Goal: Use online tool/utility: Utilize a website feature to perform a specific function

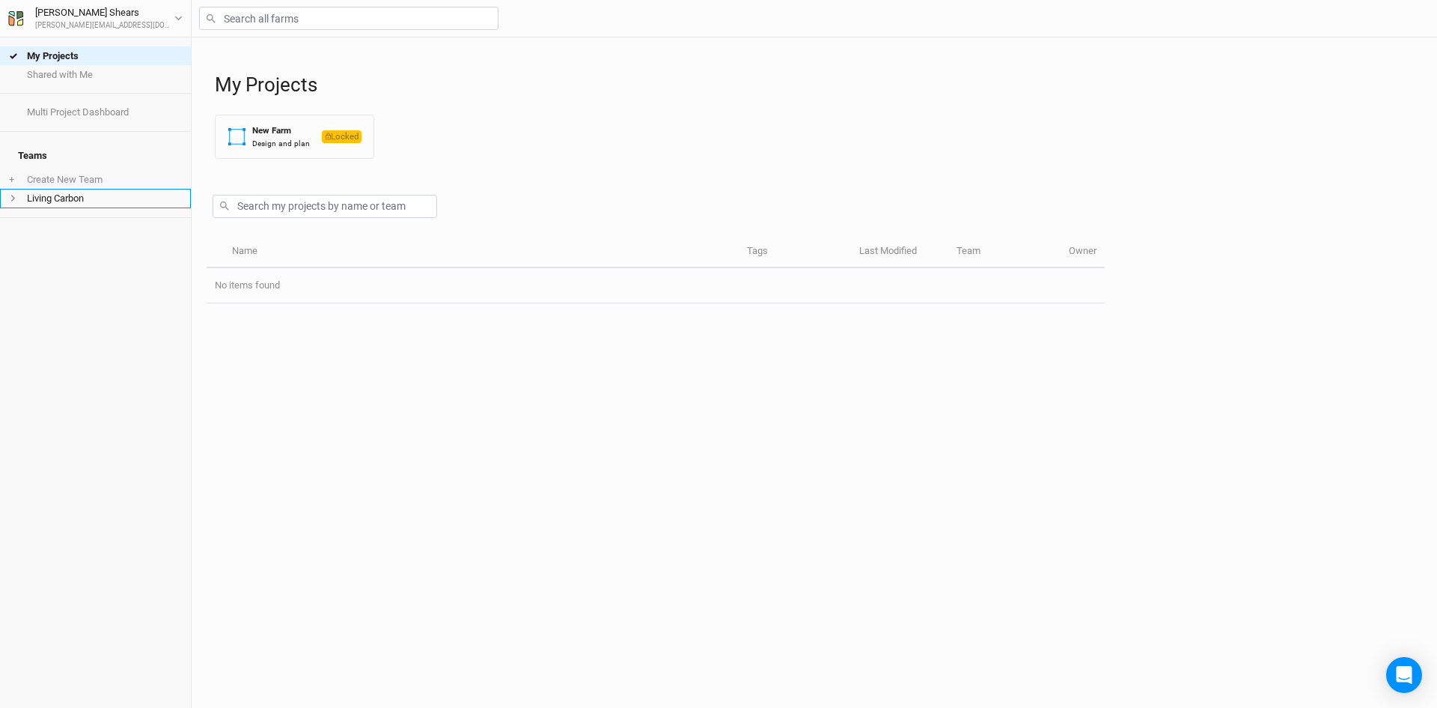
click at [18, 194] on span at bounding box center [18, 198] width 18 height 8
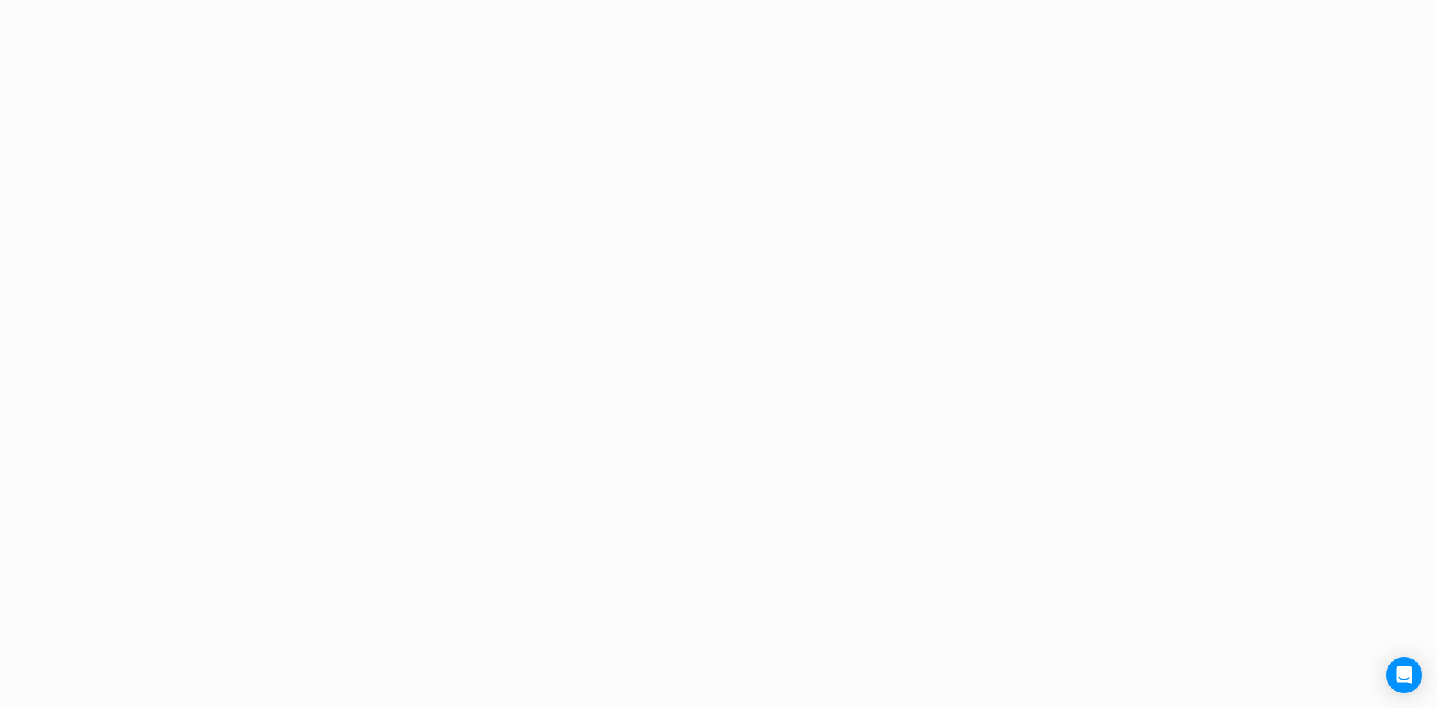
click at [18, 189] on div at bounding box center [718, 354] width 1437 height 708
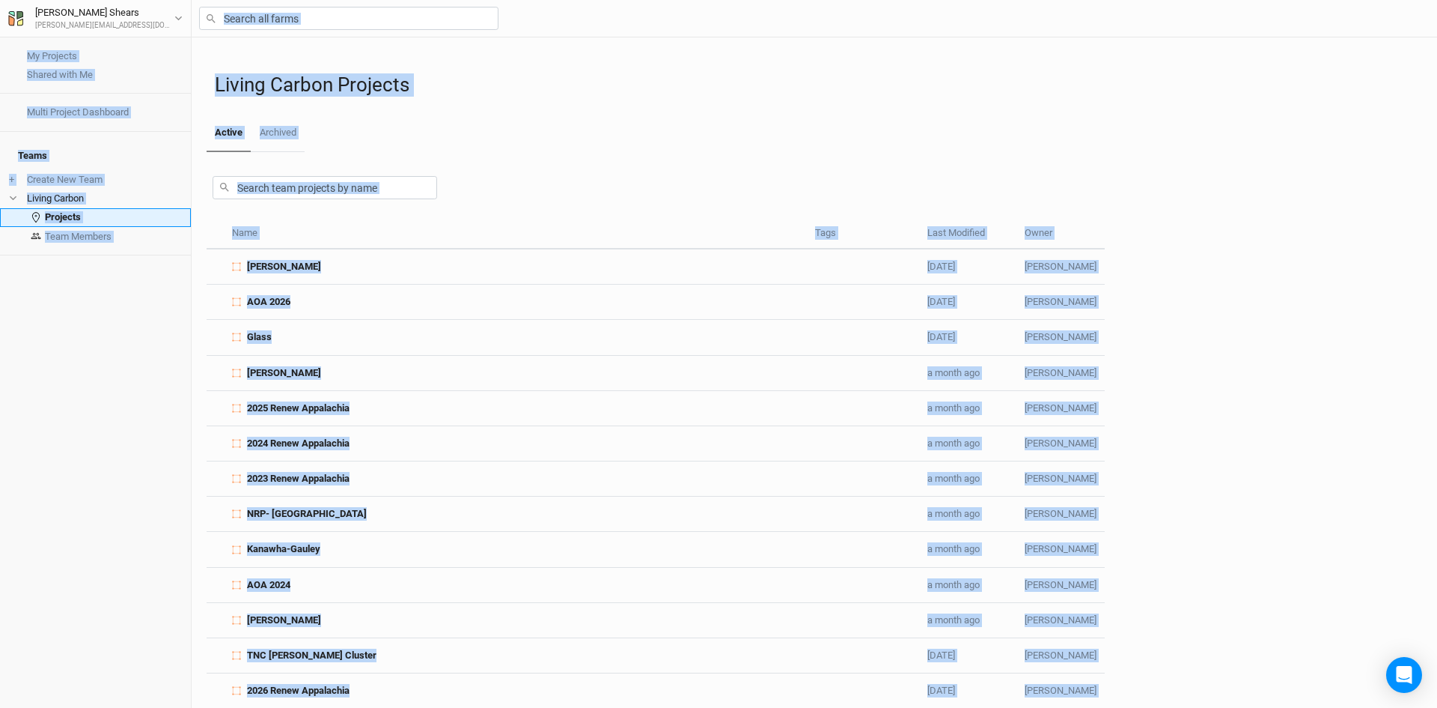
click at [54, 208] on link "Projects" at bounding box center [95, 217] width 191 height 19
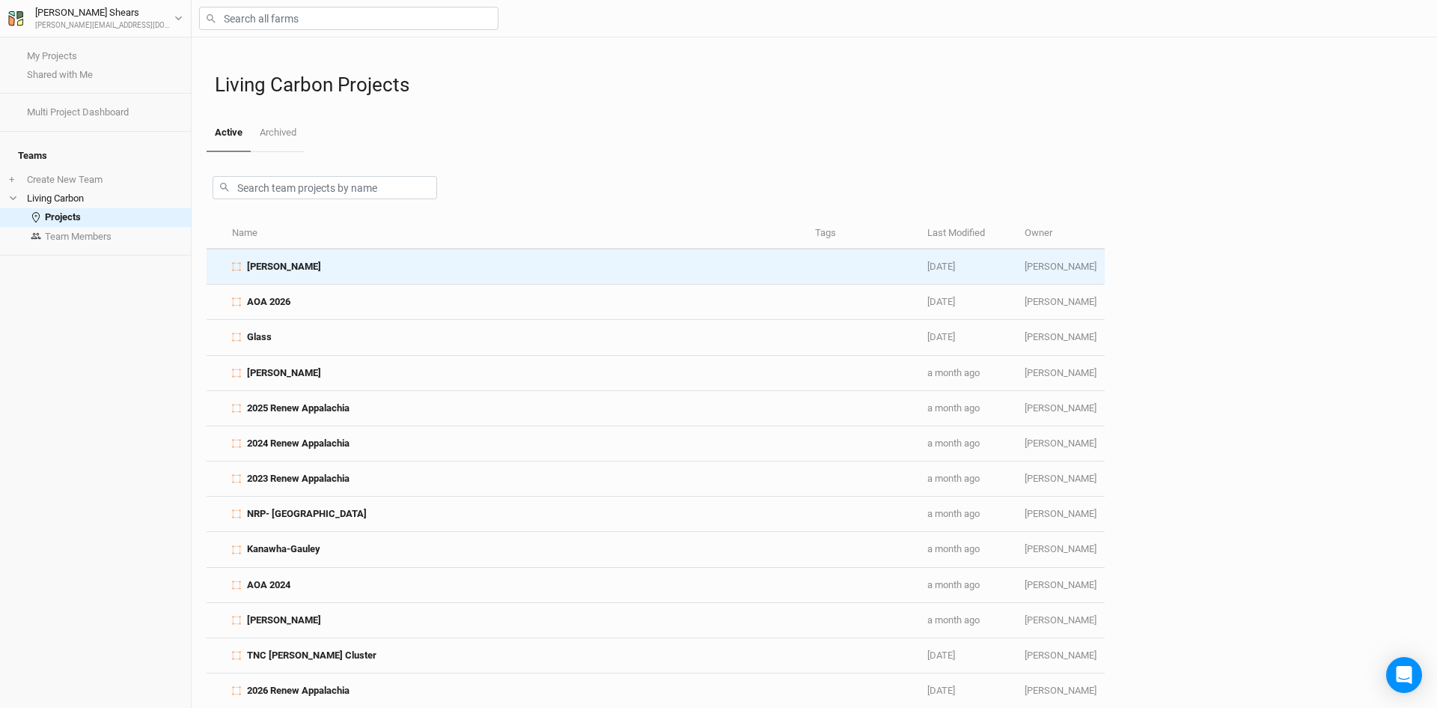
click at [259, 269] on span "[PERSON_NAME]" at bounding box center [284, 266] width 74 height 13
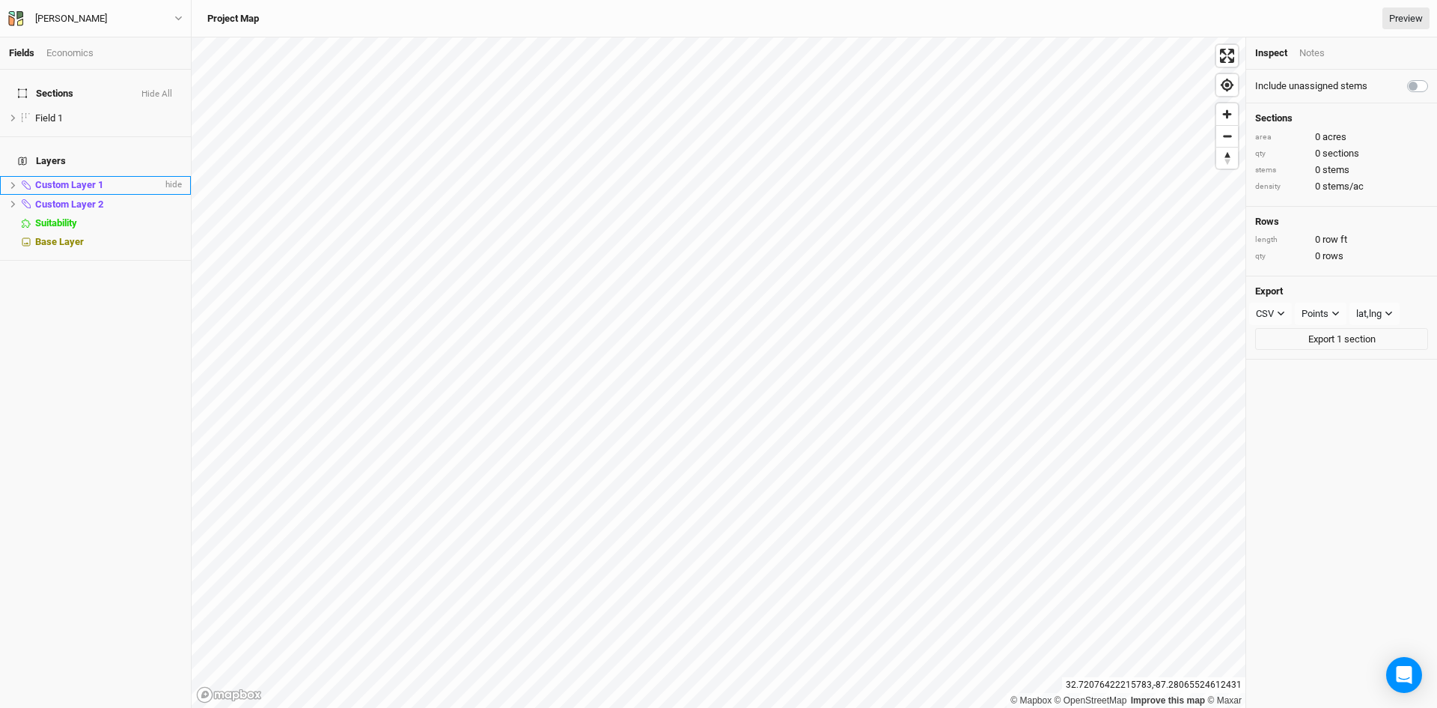
click at [13, 182] on icon at bounding box center [13, 185] width 4 height 7
click at [9, 219] on icon at bounding box center [13, 223] width 8 height 8
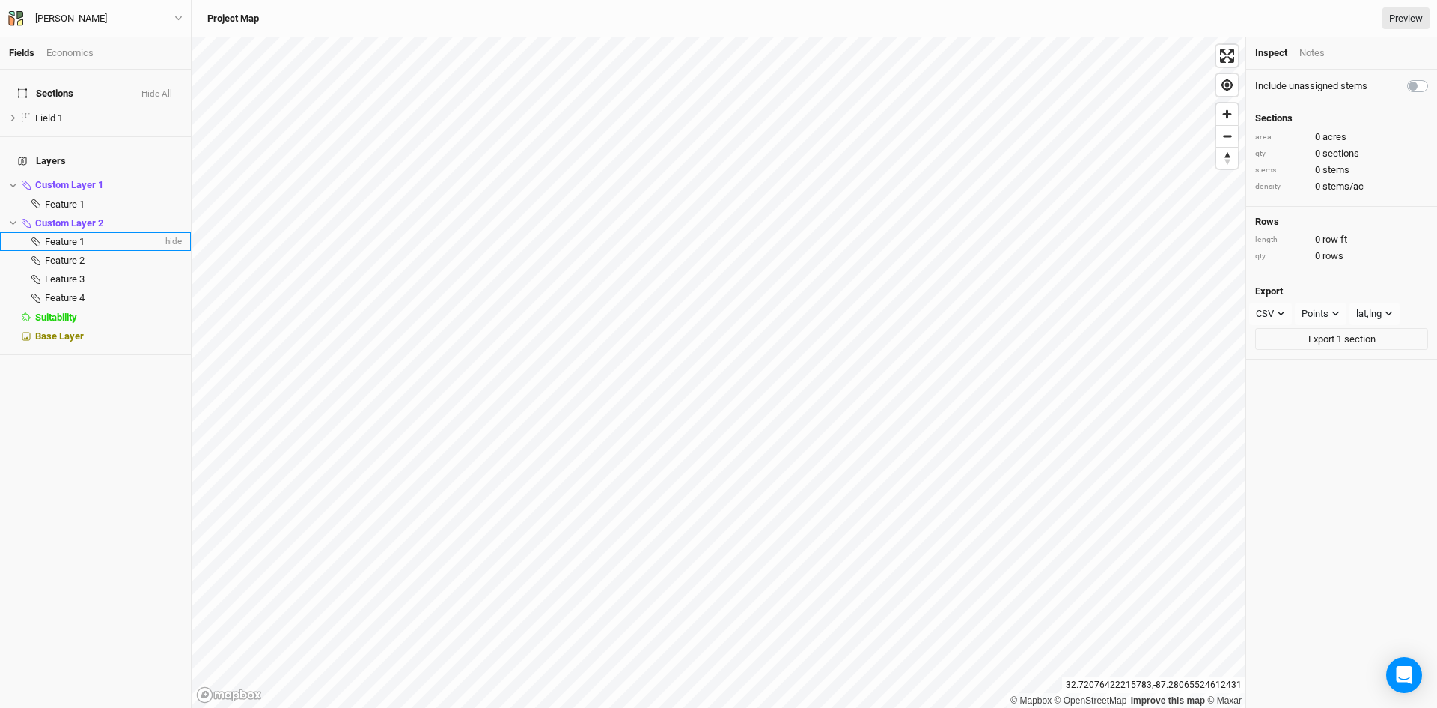
click at [62, 236] on span "Feature 1" at bounding box center [65, 241] width 40 height 11
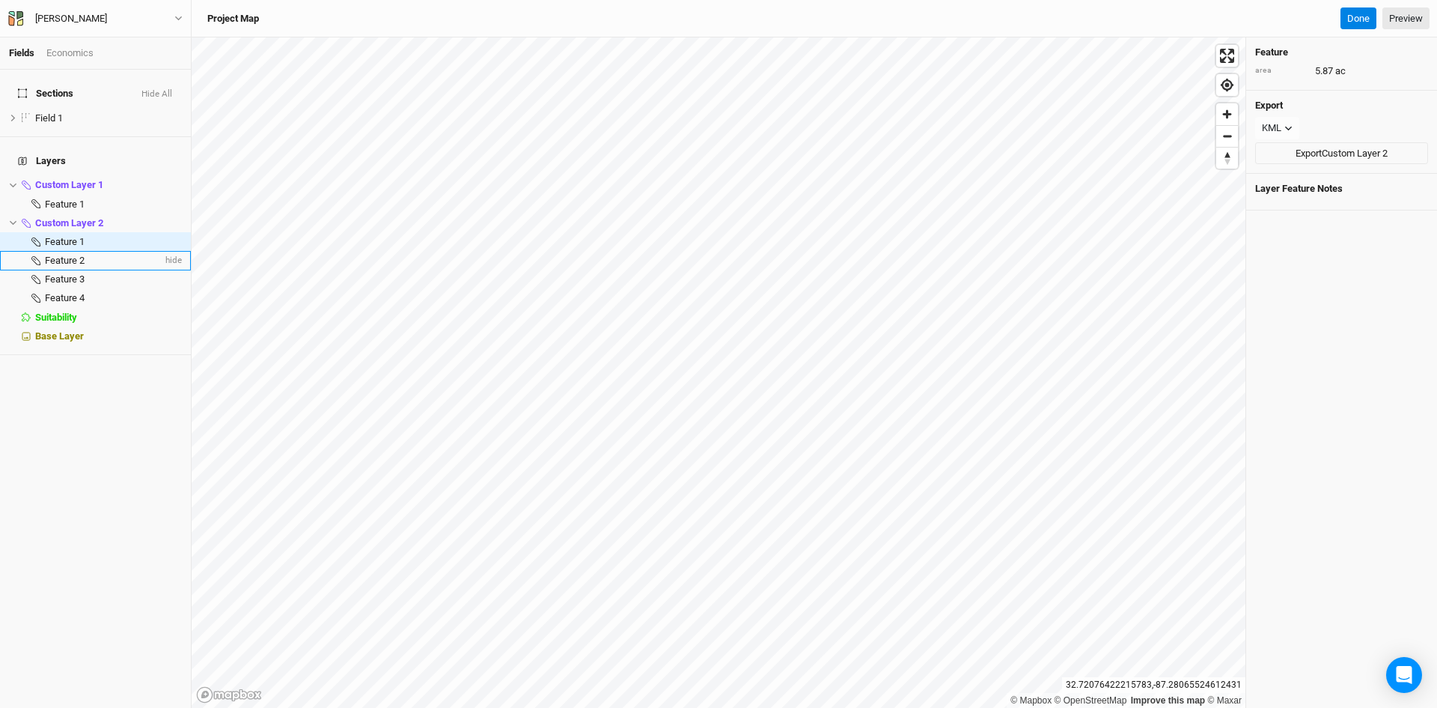
click at [73, 255] on span "Feature 2" at bounding box center [65, 260] width 40 height 11
click at [79, 289] on li "Feature 4 hide" at bounding box center [95, 298] width 191 height 19
click at [81, 273] on span "Feature 3" at bounding box center [65, 278] width 40 height 11
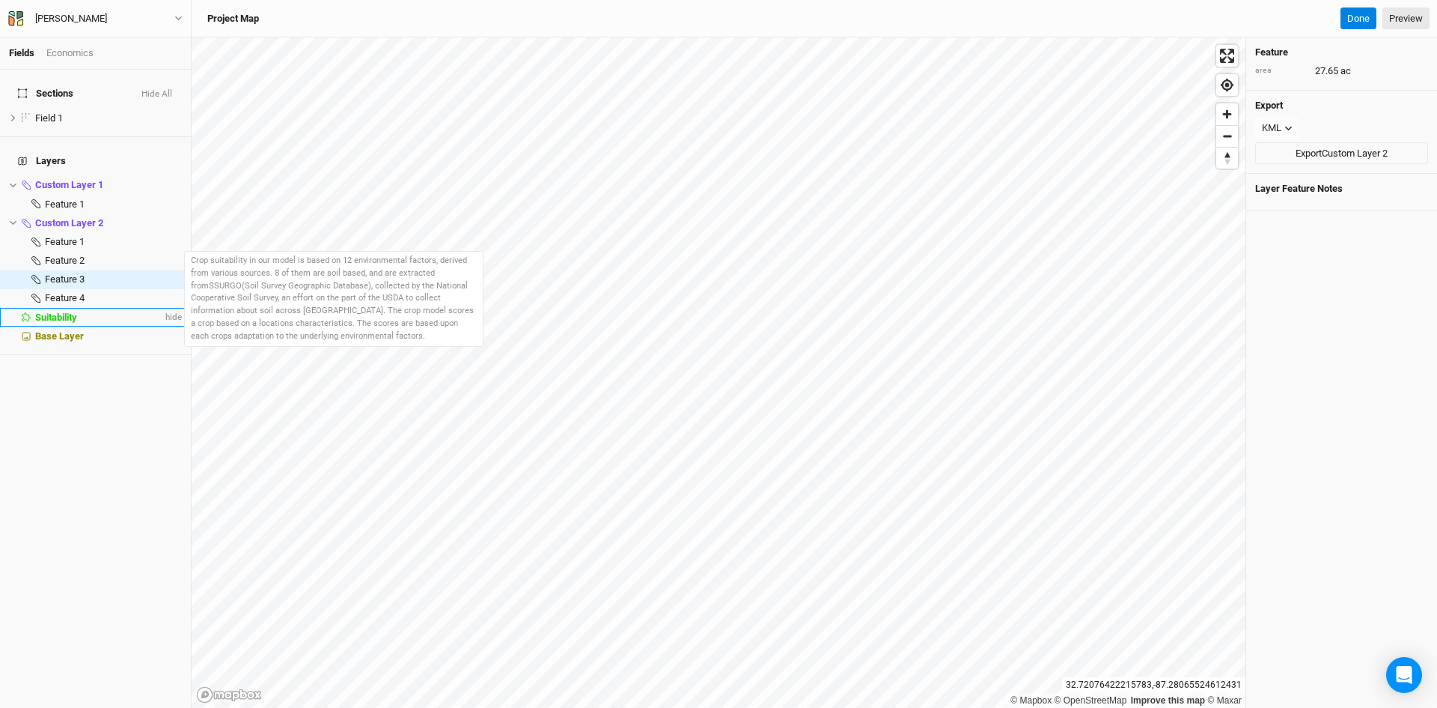
click at [71, 311] on span "Suitability" at bounding box center [56, 316] width 42 height 11
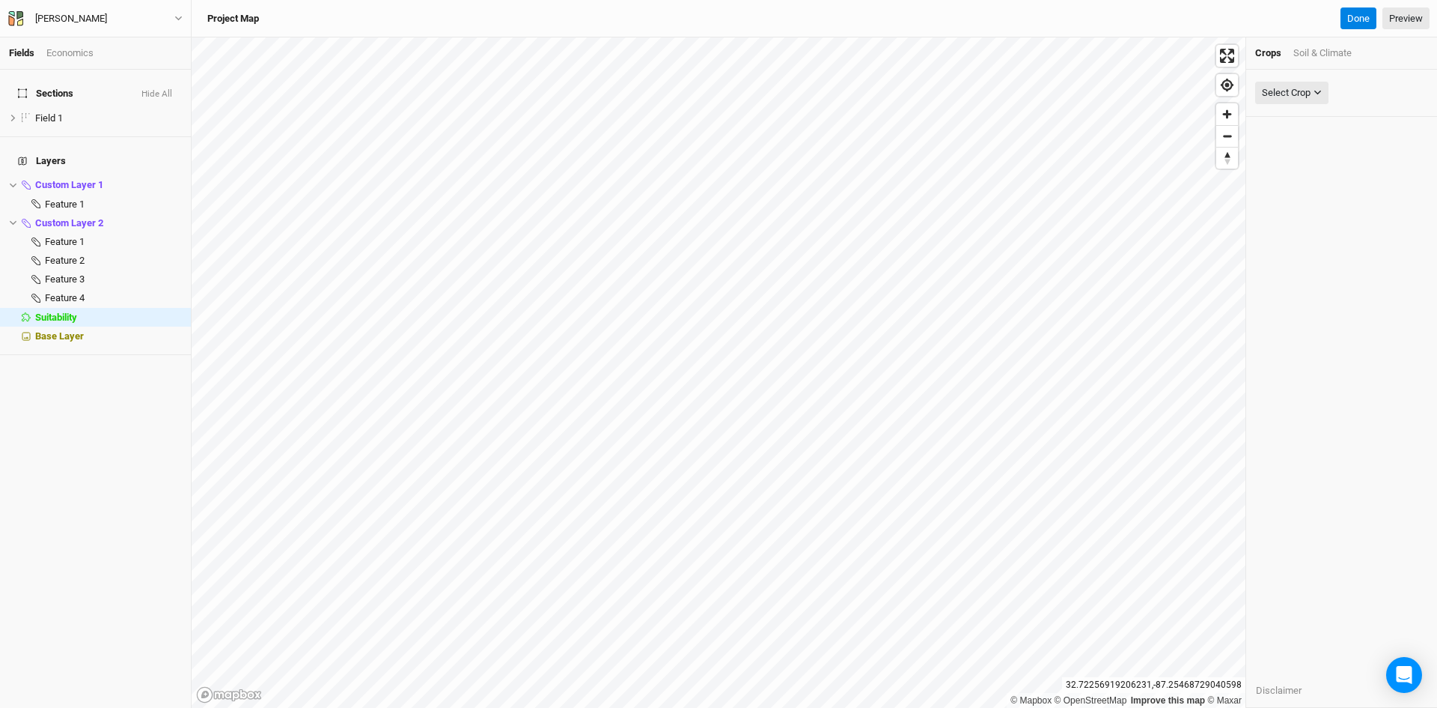
click at [1315, 62] on div "Crops Soil & Climate" at bounding box center [1342, 53] width 191 height 32
click at [1315, 49] on div "Soil & Climate" at bounding box center [1323, 52] width 58 height 13
click at [1317, 82] on button "Select Attribute" at bounding box center [1301, 93] width 90 height 22
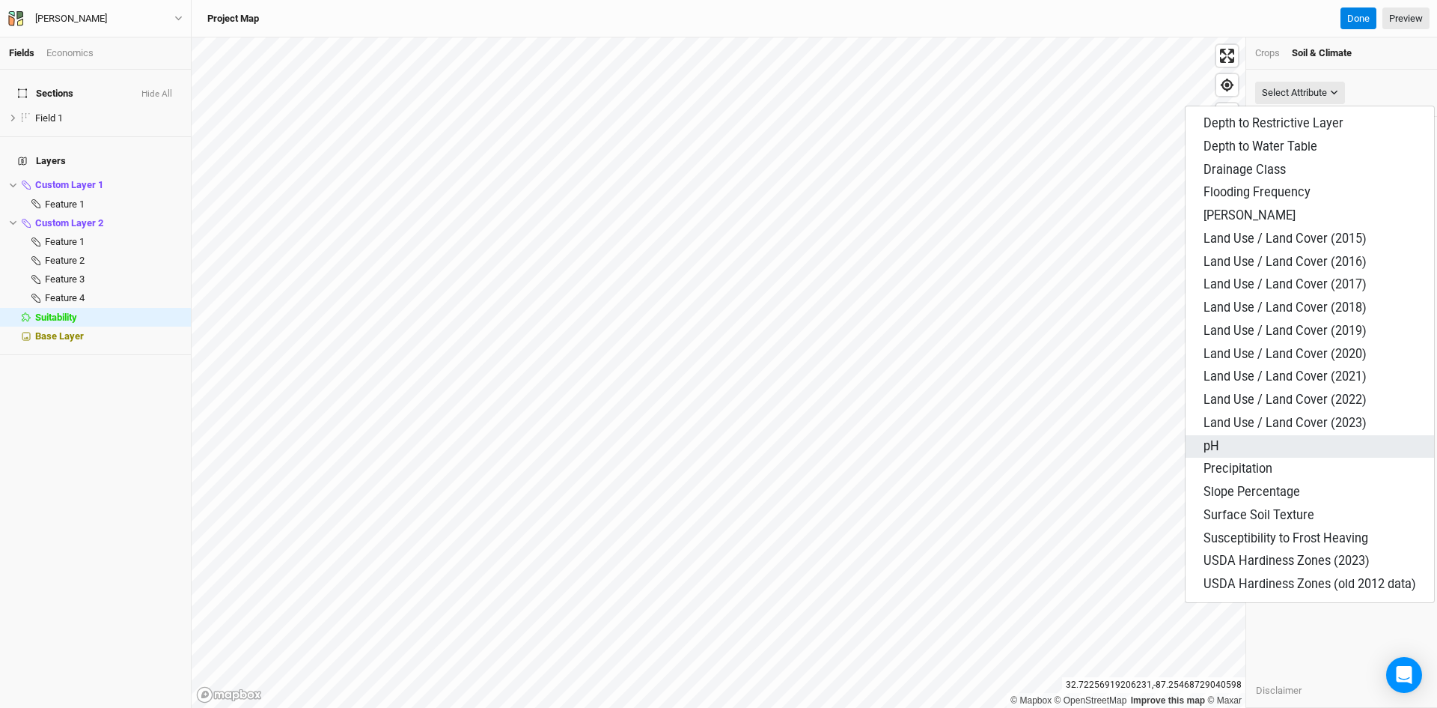
click at [1345, 449] on button "pH" at bounding box center [1310, 446] width 249 height 23
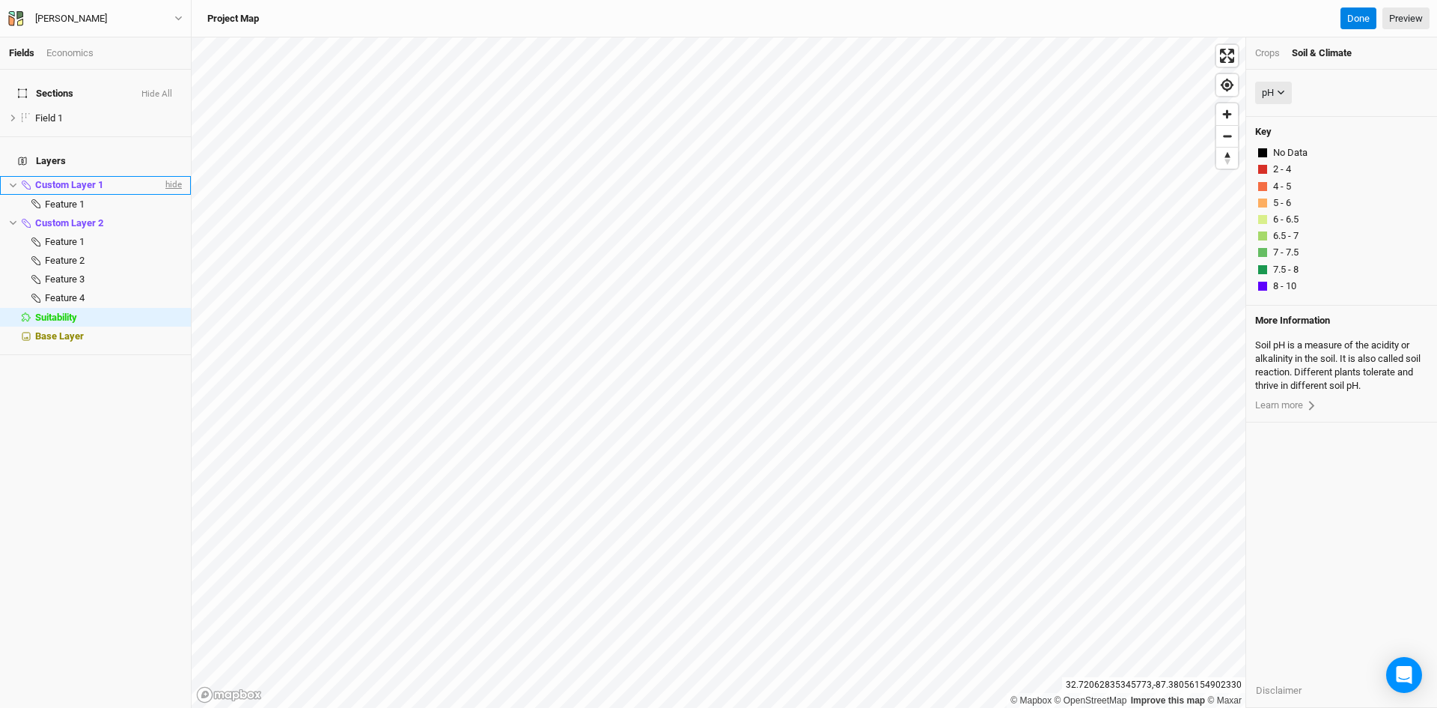
click at [162, 176] on span "hide" at bounding box center [171, 185] width 19 height 19
click at [162, 213] on span "hide" at bounding box center [171, 222] width 19 height 19
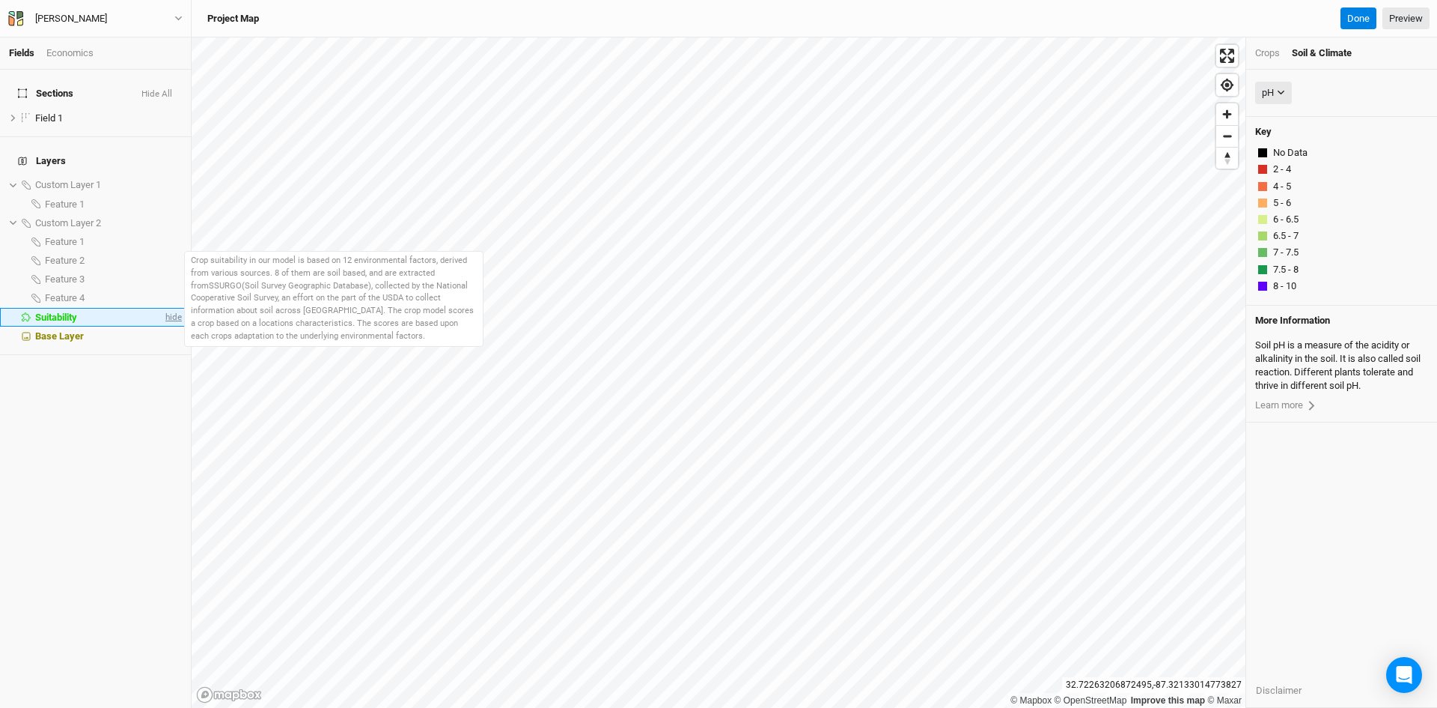
click at [162, 308] on span "hide" at bounding box center [171, 317] width 19 height 19
click at [160, 308] on span "show" at bounding box center [170, 317] width 24 height 19
click at [162, 308] on span "hide" at bounding box center [171, 317] width 19 height 19
click at [171, 308] on li "Suitability show" at bounding box center [95, 317] width 191 height 19
click at [40, 311] on span "Suitability" at bounding box center [55, 316] width 41 height 11
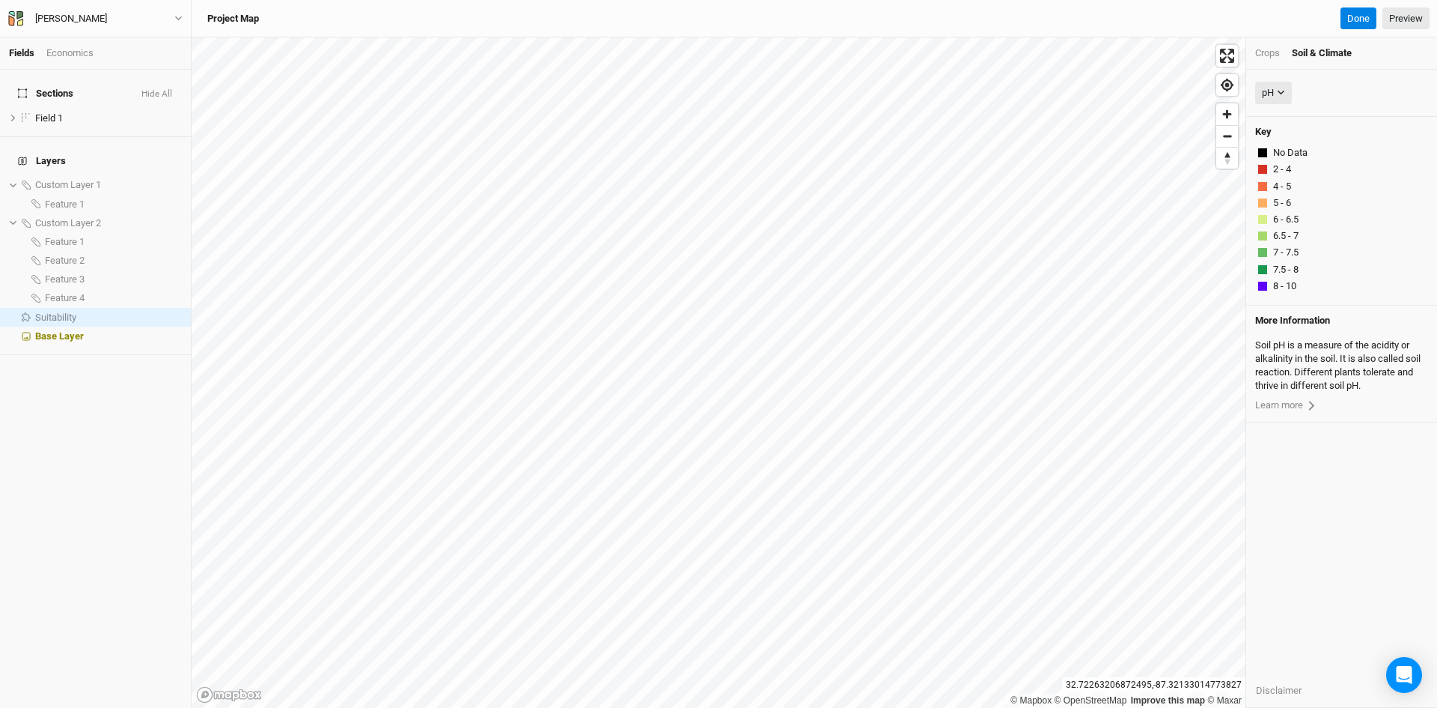
click at [37, 378] on div "Sections Hide All Field 1 hide Layers Custom Layer 1 show Feature 1 Custom Laye…" at bounding box center [95, 389] width 191 height 638
click at [165, 292] on div "Feature 4" at bounding box center [113, 298] width 137 height 12
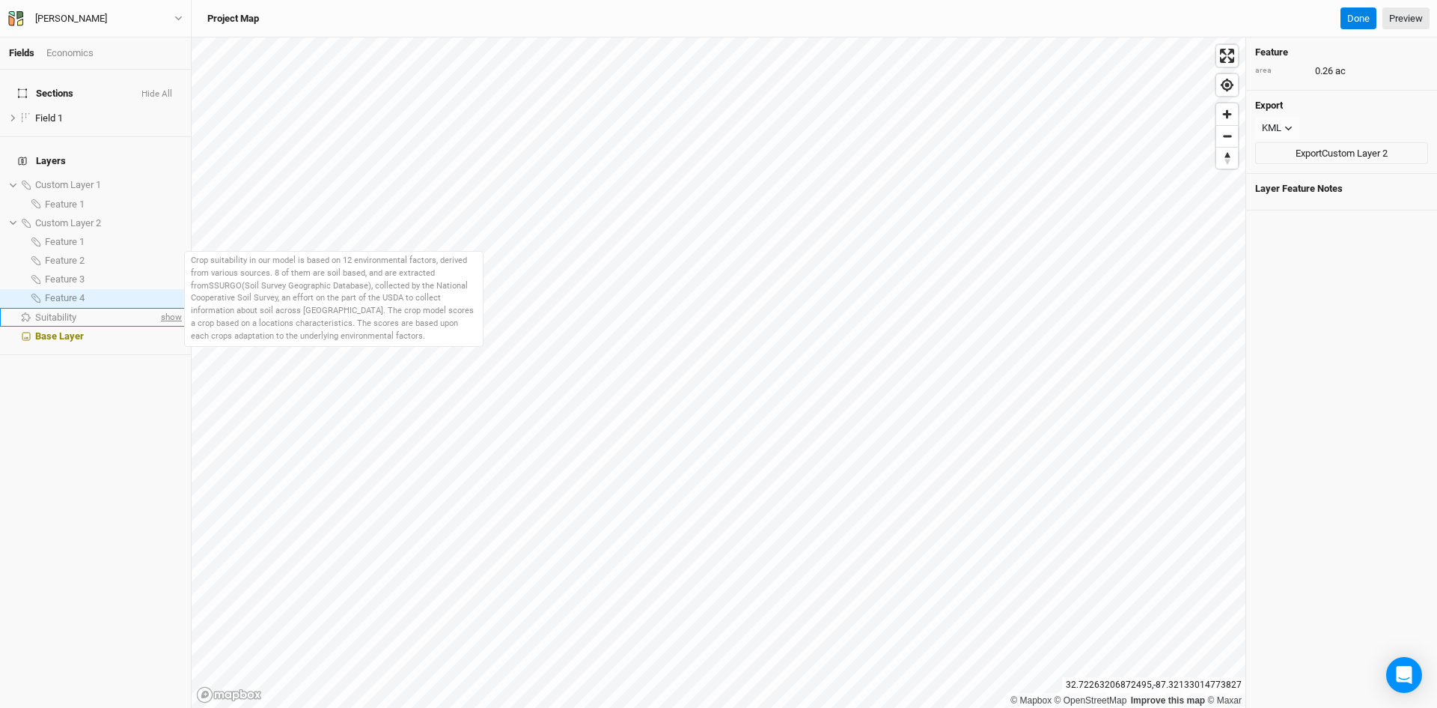
click at [161, 308] on span "show" at bounding box center [170, 317] width 24 height 19
click at [61, 311] on span "Suitability" at bounding box center [56, 316] width 42 height 11
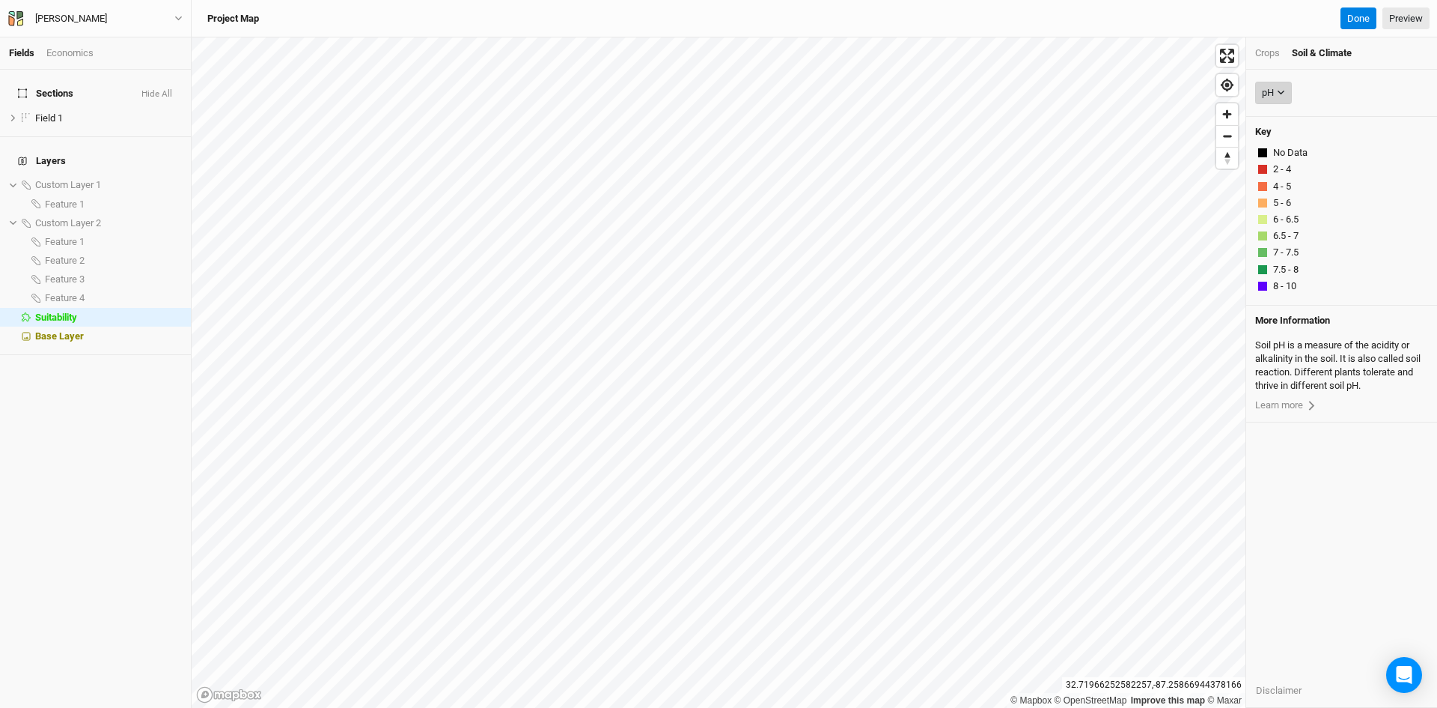
click at [1280, 85] on button "pH" at bounding box center [1274, 93] width 37 height 22
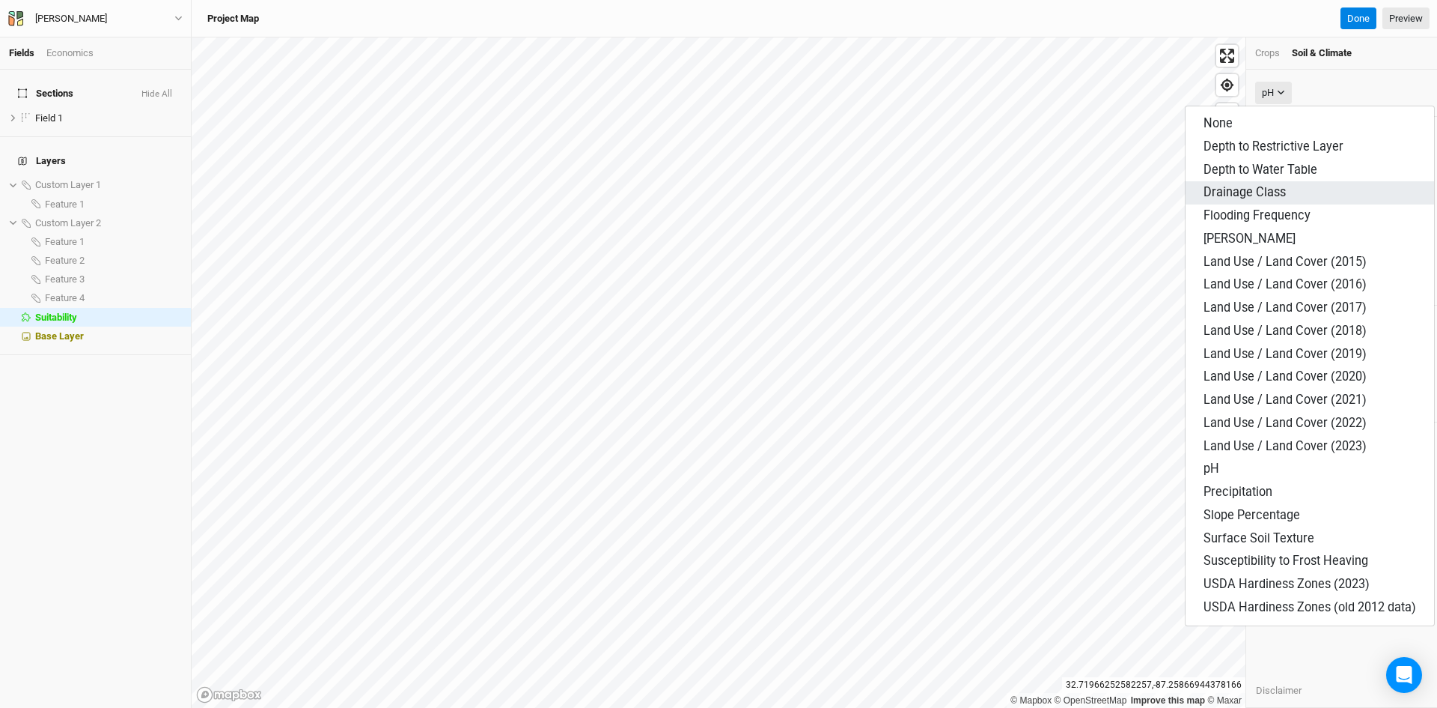
click at [1242, 195] on span "Drainage Class" at bounding box center [1245, 192] width 82 height 14
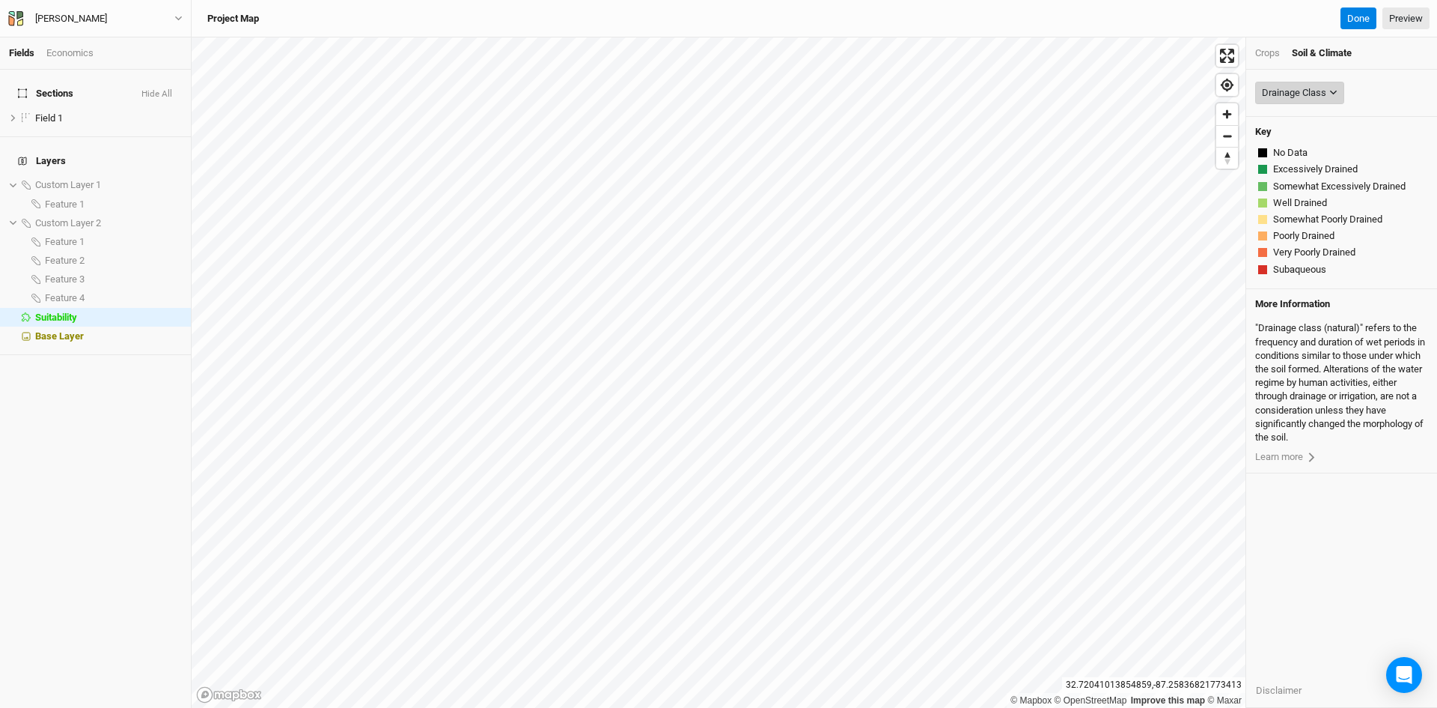
click at [1334, 86] on button "Drainage Class" at bounding box center [1300, 93] width 89 height 22
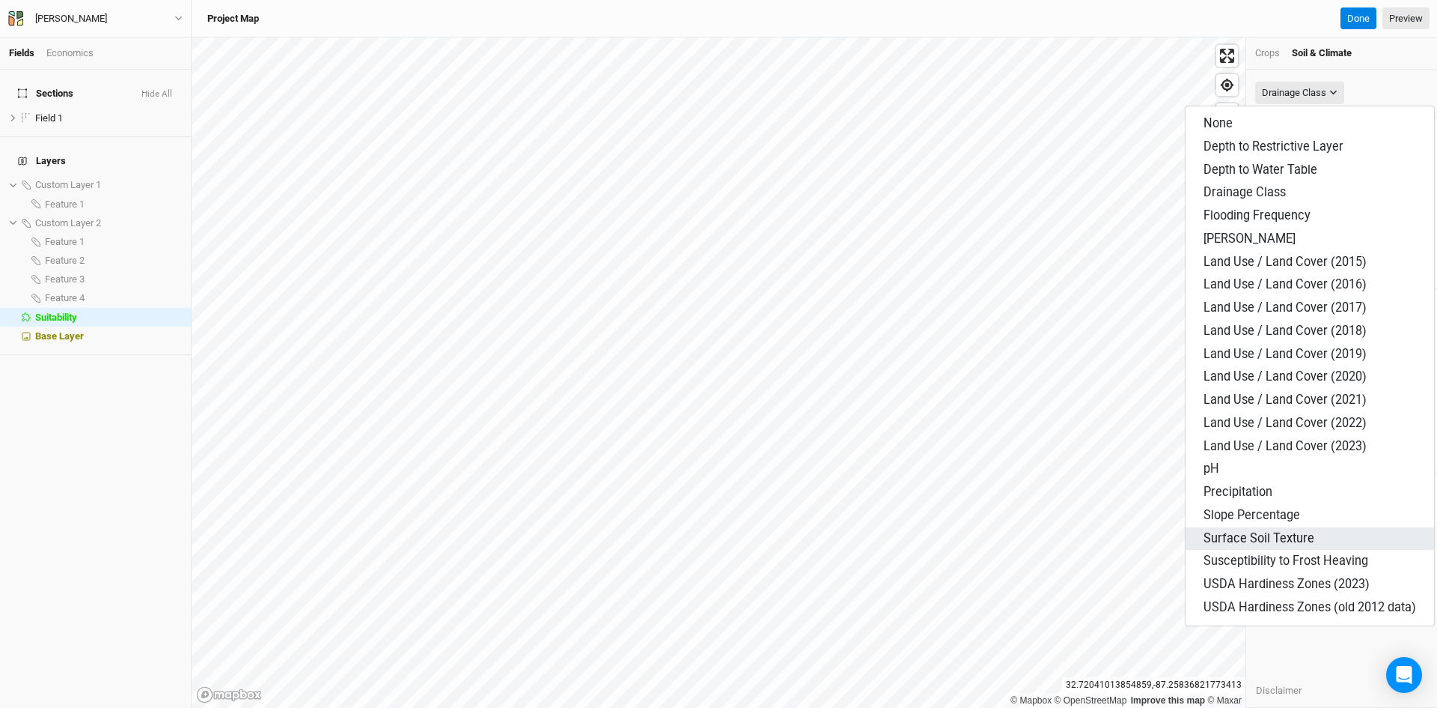
click at [1303, 541] on span "Surface Soil Texture" at bounding box center [1259, 538] width 111 height 14
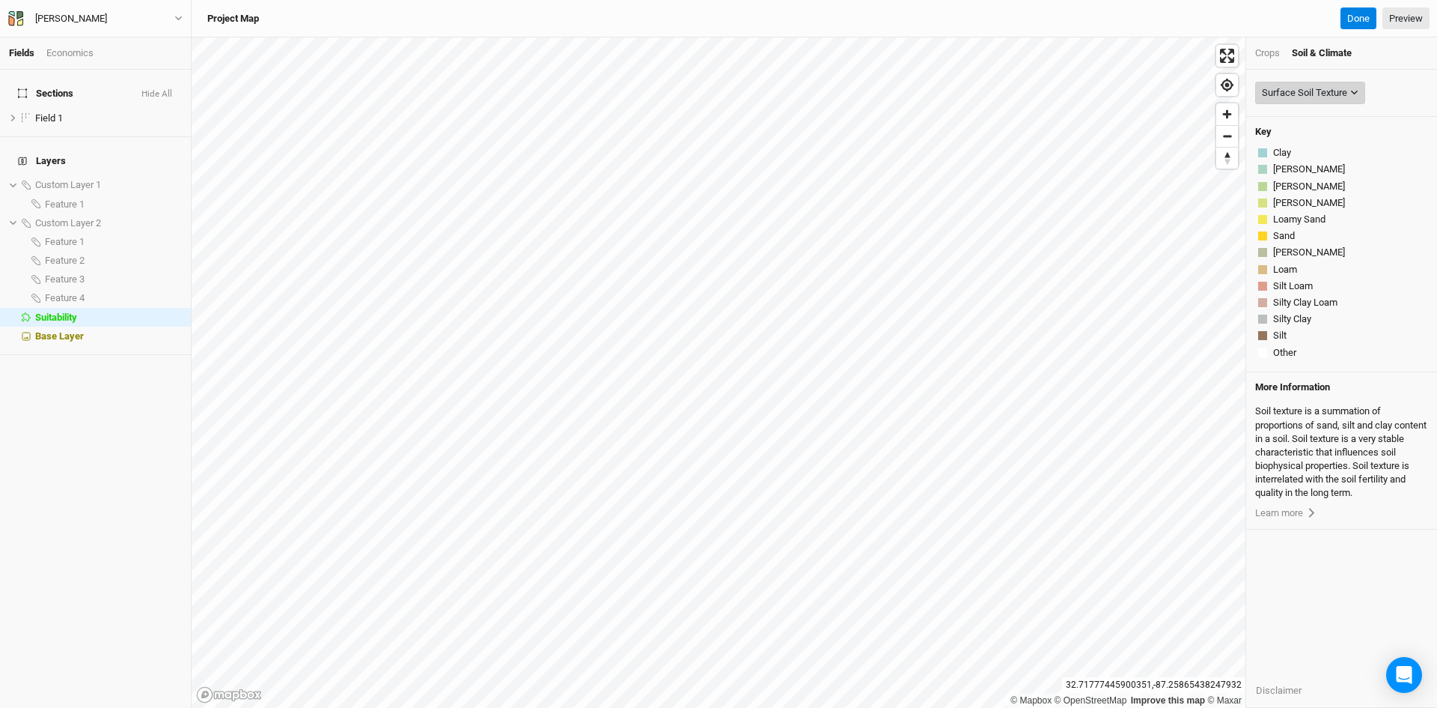
click at [1354, 91] on icon "button" at bounding box center [1355, 92] width 8 height 8
